Goal: Transaction & Acquisition: Purchase product/service

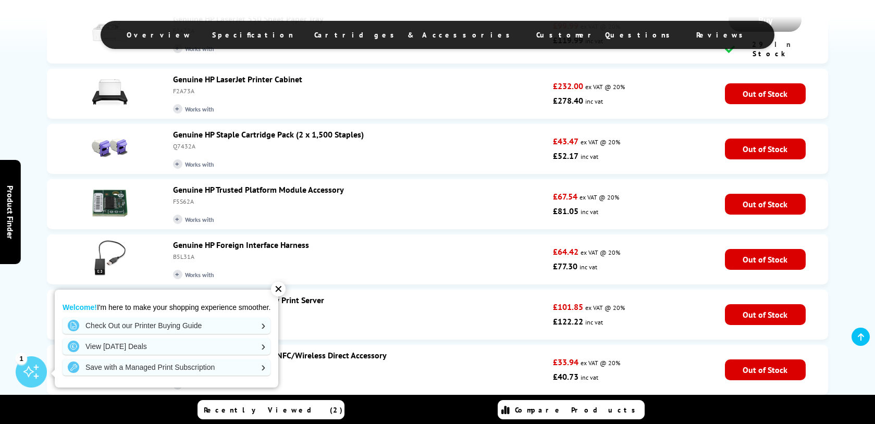
scroll to position [1582, 0]
